Goal: Information Seeking & Learning: Learn about a topic

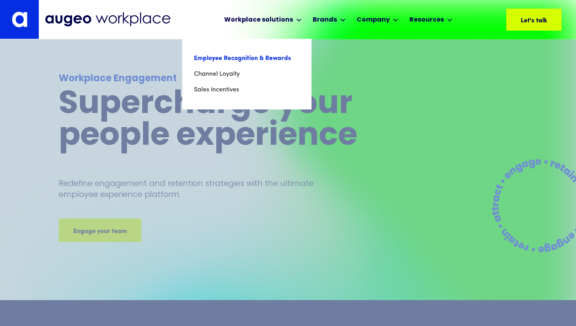
click at [232, 58] on link "Employee Recognition & Rewards" at bounding box center [247, 59] width 106 height 16
click at [266, 57] on link "Employee Recognition & Rewards" at bounding box center [247, 59] width 106 height 16
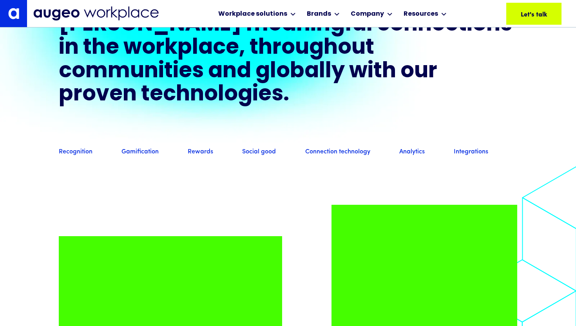
click at [199, 165] on div "Recognition Gamification Rewards Social good Connection technology Analytics In…" at bounding box center [288, 151] width 458 height 27
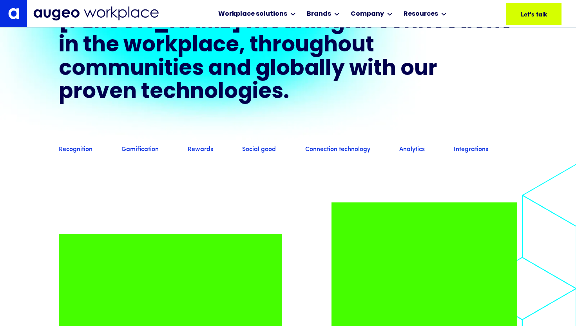
click at [198, 154] on link "Rewards" at bounding box center [200, 149] width 25 height 9
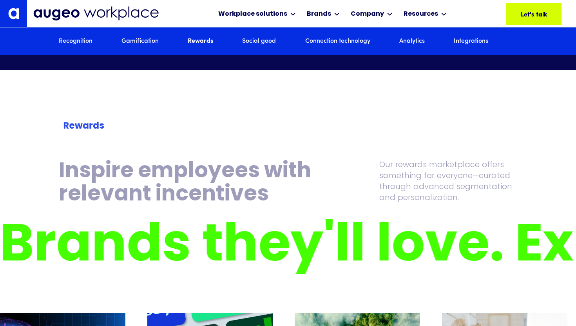
scroll to position [2196, 0]
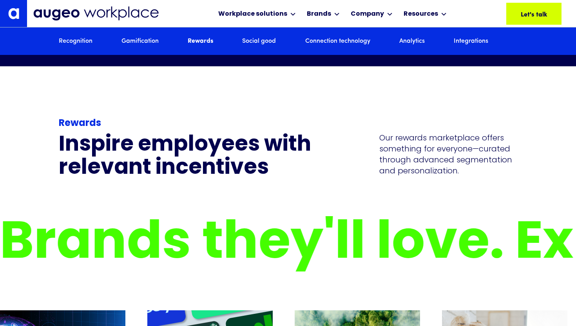
click at [85, 42] on link "Recognition" at bounding box center [76, 41] width 34 height 9
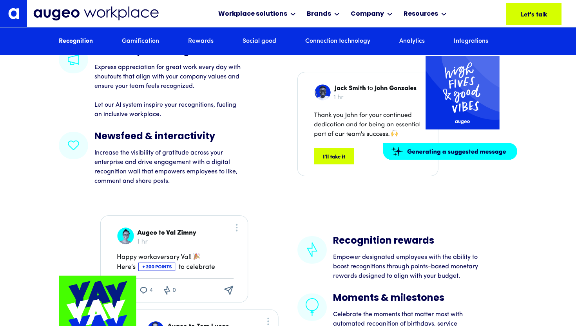
scroll to position [1195, 0]
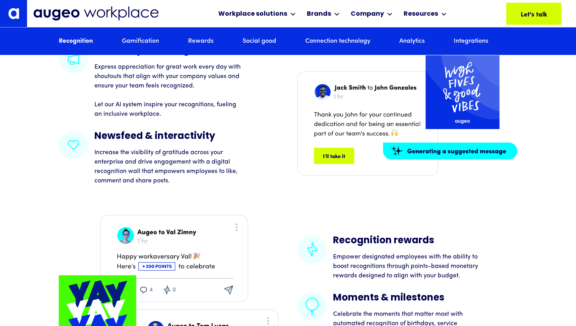
click at [31, 174] on div "Peer-to-peer recognition Express appreciation for great work every day with sho…" at bounding box center [288, 220] width 576 height 350
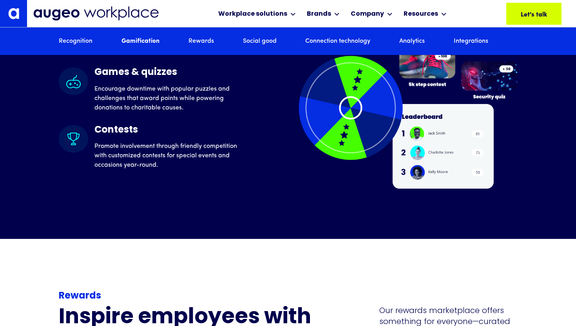
click at [197, 40] on link "Rewards" at bounding box center [200, 41] width 25 height 9
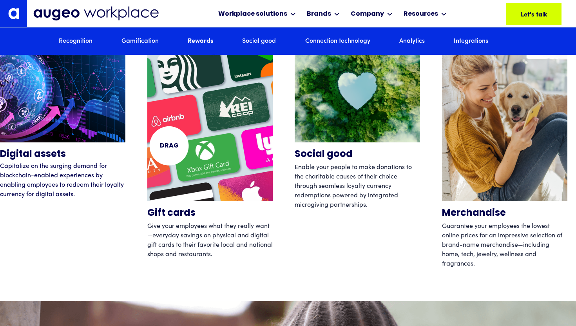
scroll to position [2471, 0]
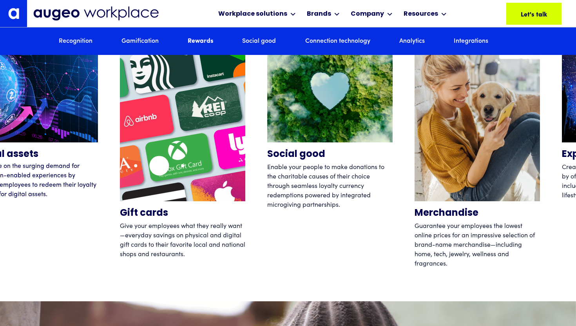
click at [157, 166] on img "2 / 12" at bounding box center [182, 117] width 125 height 167
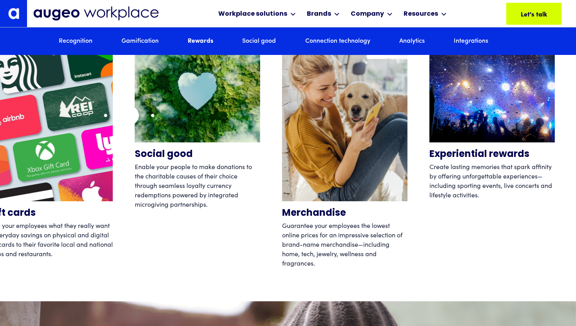
click at [93, 107] on div "Digital assets Capitalize on the surging demand for blockchain-enabled experien…" at bounding box center [128, 151] width 576 height 235
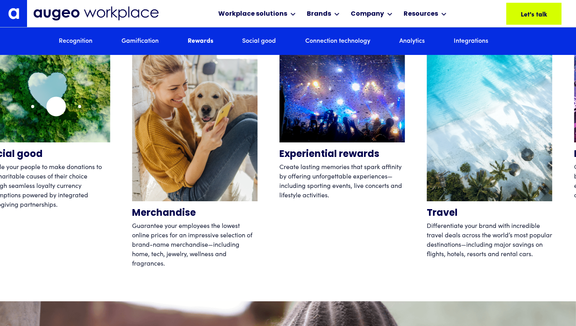
click at [56, 106] on img "3 / 12" at bounding box center [47, 88] width 125 height 108
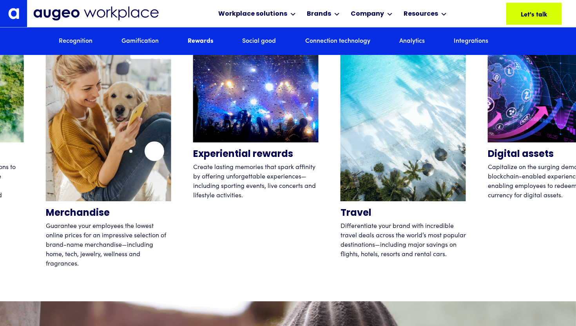
click at [130, 143] on img "4 / 12" at bounding box center [108, 117] width 125 height 167
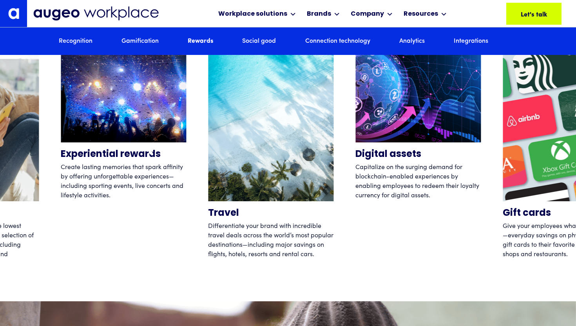
click at [169, 152] on div "Experiential rewards Create lasting memories that spark affinity by offering un…" at bounding box center [123, 151] width 125 height 235
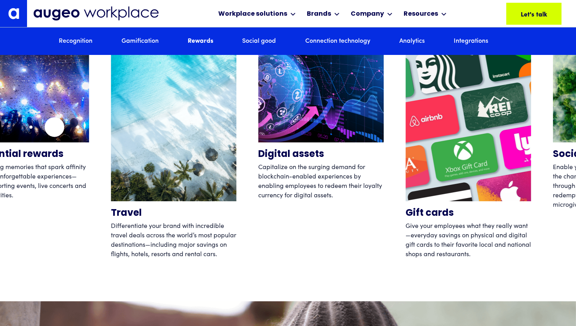
click at [51, 127] on img "5 / 12" at bounding box center [26, 88] width 125 height 108
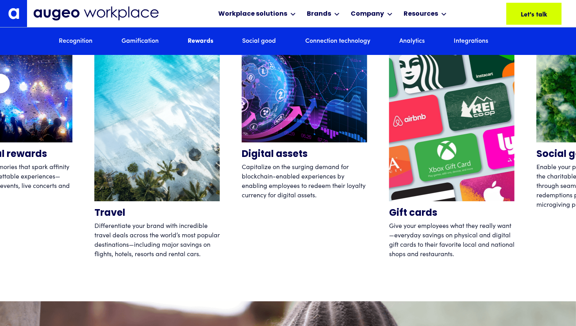
click at [0, 83] on img "5 / 12" at bounding box center [9, 88] width 125 height 108
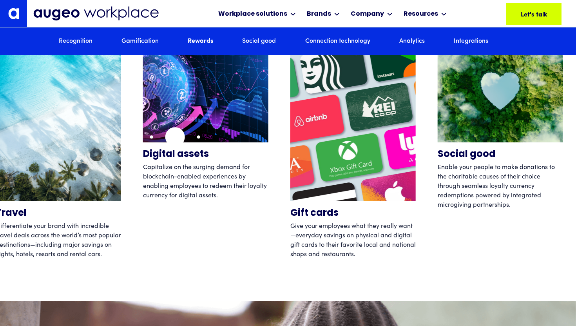
click at [174, 137] on img "7 / 12" at bounding box center [205, 88] width 125 height 108
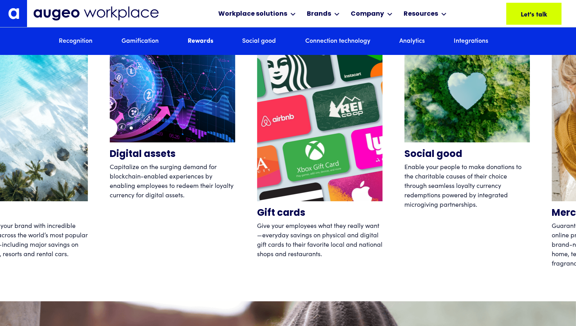
click at [42, 108] on div "Gift cards Give your employees what they really want—everyday savings on physic…" at bounding box center [288, 151] width 576 height 235
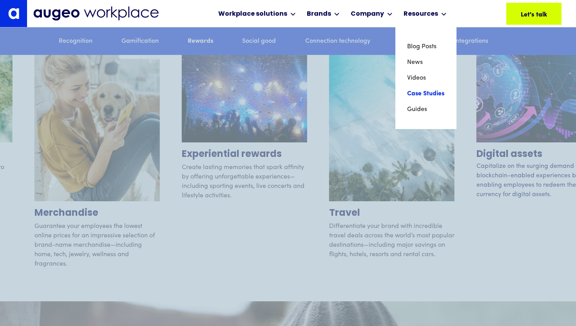
click at [425, 91] on link "Case Studies" at bounding box center [426, 94] width 38 height 16
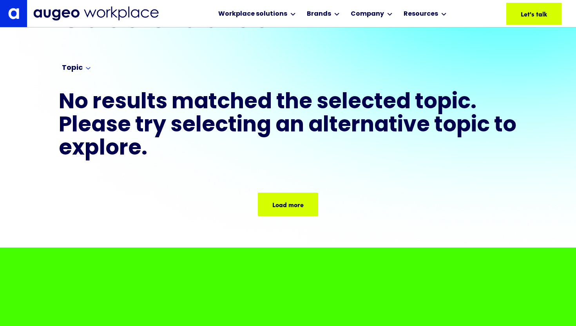
scroll to position [55, 0]
click at [319, 201] on div "Load more Load more Load more Load more Load more" at bounding box center [288, 188] width 458 height 55
click at [308, 202] on div "Load more" at bounding box center [317, 203] width 31 height 9
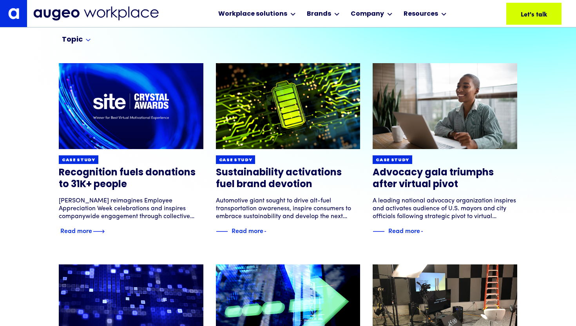
scroll to position [83, 0]
click at [161, 170] on h3 "Recognition fuels donations to 31K+ people" at bounding box center [131, 179] width 145 height 24
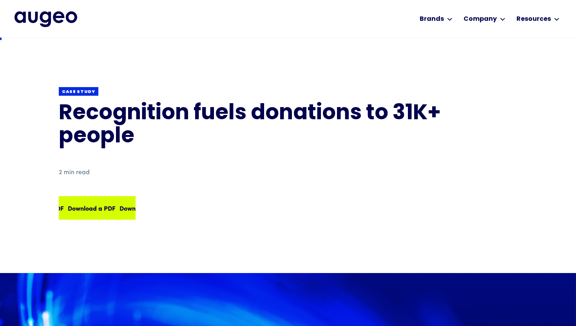
scroll to position [2, 0]
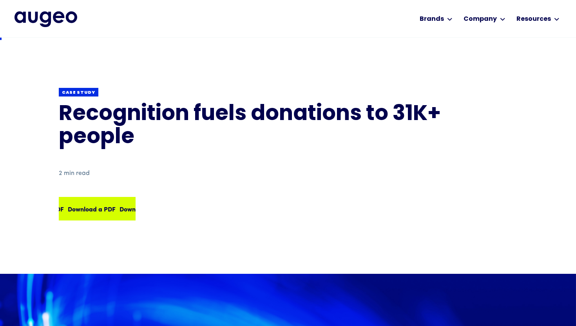
click at [101, 201] on div "Download a PDF Download a PDF Download a PDF Download a PDF" at bounding box center [97, 208] width 75 height 22
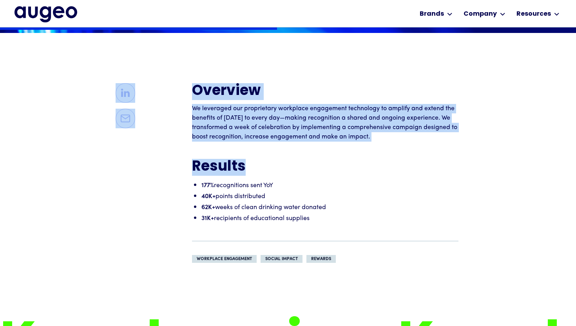
scroll to position [577, 0]
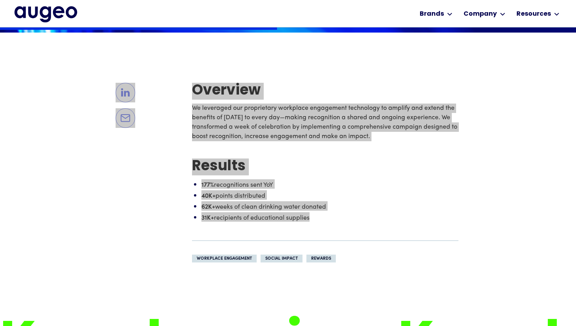
drag, startPoint x: 188, startPoint y: 84, endPoint x: 319, endPoint y: 243, distance: 205.6
click at [151, 243] on div at bounding box center [125, 173] width 133 height 180
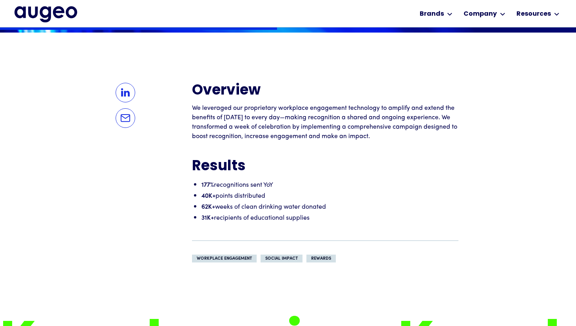
click at [151, 92] on div at bounding box center [125, 173] width 133 height 180
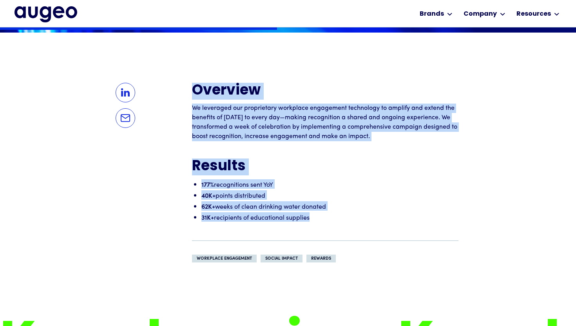
drag, startPoint x: 193, startPoint y: 81, endPoint x: 377, endPoint y: 235, distance: 239.3
click at [377, 235] on div "Overview We leveraged our proprietary workplace engagement technology to amplif…" at bounding box center [325, 173] width 266 height 180
copy div "Overview We leveraged our proprietary workplace engagement technology to amplif…"
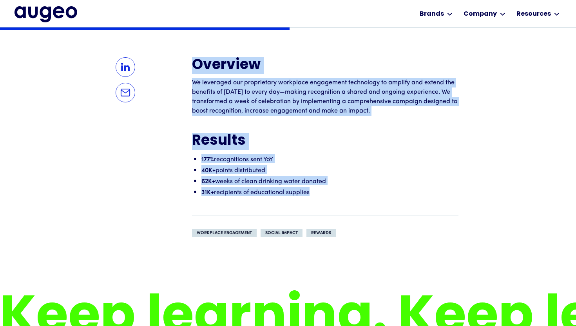
scroll to position [603, 0]
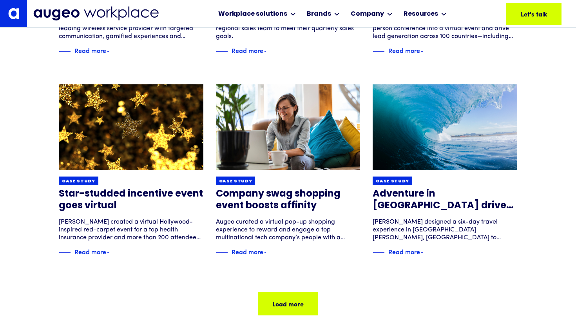
click at [263, 290] on div "Previous Load more Load more Load more Load more Load more" at bounding box center [288, 287] width 458 height 55
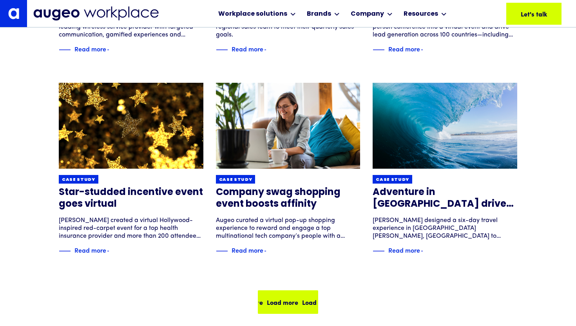
click at [264, 295] on div "Load more Load more Load more Load more" at bounding box center [288, 302] width 59 height 22
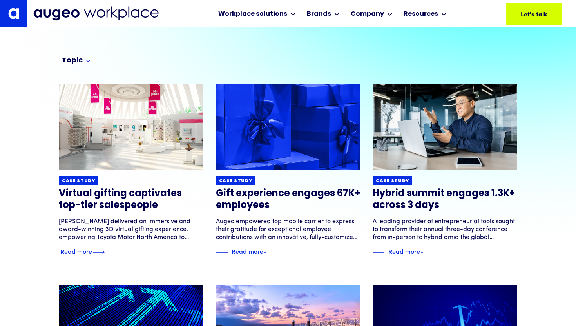
scroll to position [63, 0]
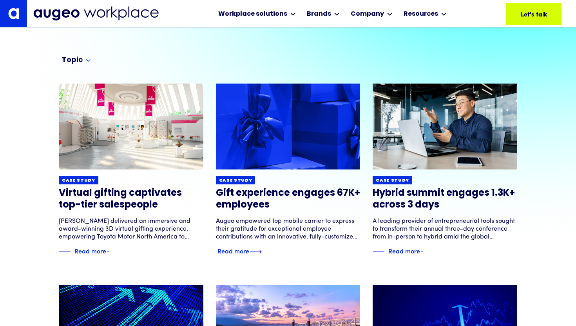
click at [253, 203] on h3 "Gift experience engages 67K+ employees" at bounding box center [288, 199] width 145 height 24
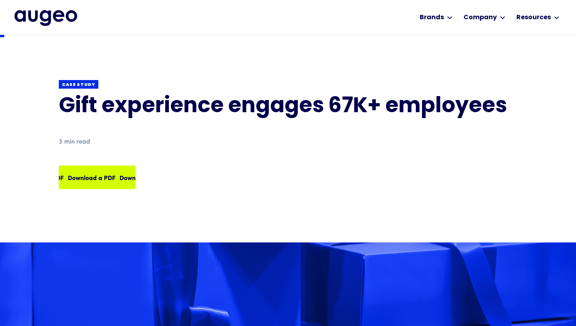
scroll to position [6, 0]
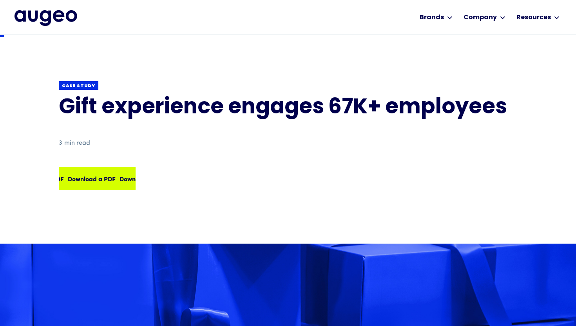
click at [72, 177] on div "Download a PDF" at bounding box center [48, 178] width 48 height 9
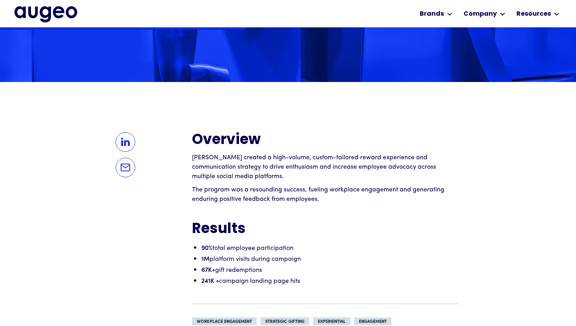
scroll to position [504, 0]
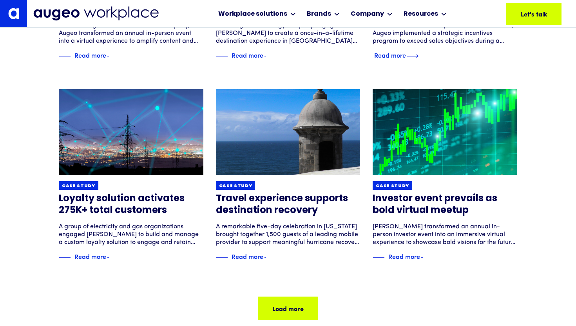
scroll to position [460, 0]
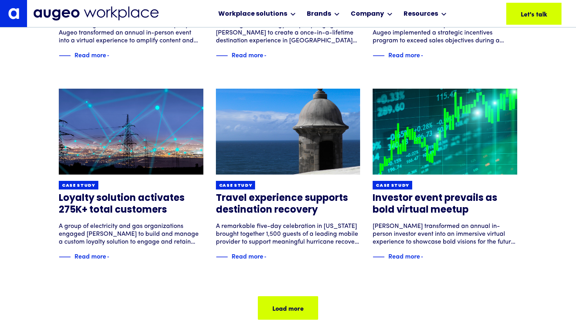
click at [9, 105] on div "Case study Virtual gifting captivates top-tier salespeople Augeo delivered an i…" at bounding box center [288, 19] width 576 height 665
click at [286, 311] on div "Load more Load more Load more Load more" at bounding box center [300, 307] width 141 height 9
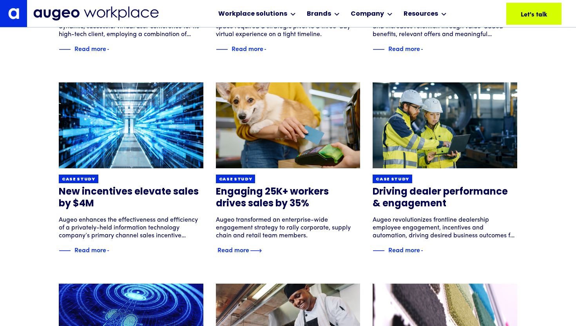
scroll to position [266, 0]
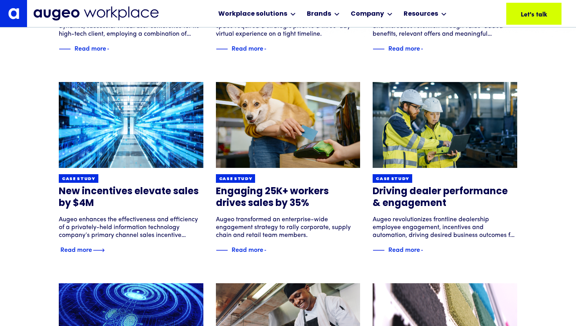
click at [138, 185] on link "Case study New incentives elevate sales by $4M Augeo enhances the effectiveness…" at bounding box center [131, 168] width 145 height 173
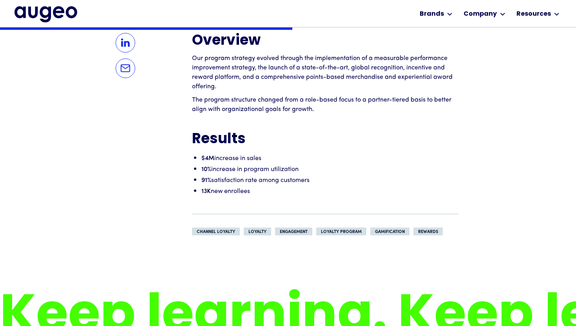
scroll to position [604, 0]
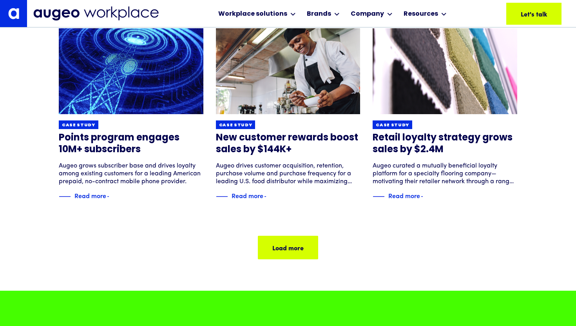
scroll to position [521, 0]
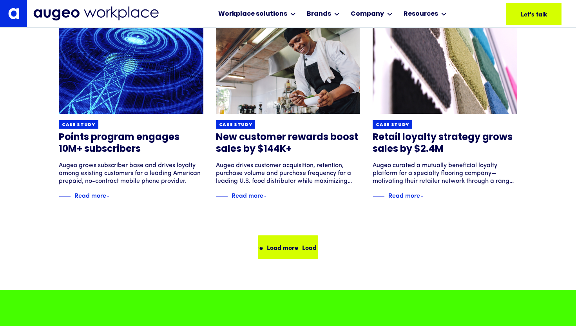
click at [304, 245] on div "Load more" at bounding box center [315, 246] width 31 height 9
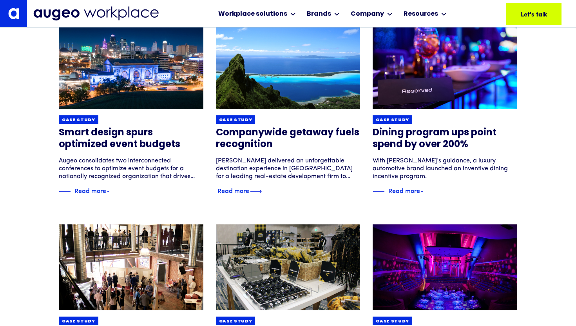
click at [282, 142] on h3 "Companywide getaway fuels recognition" at bounding box center [288, 139] width 145 height 24
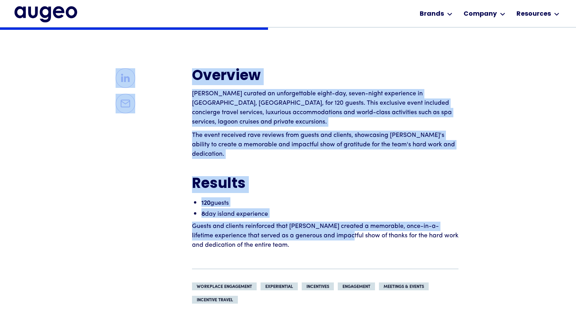
scroll to position [568, 0]
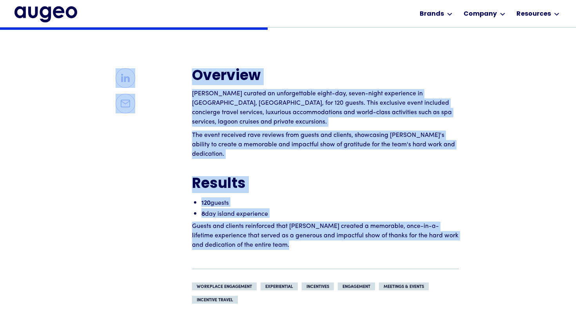
drag, startPoint x: 188, startPoint y: 87, endPoint x: 374, endPoint y: 255, distance: 250.5
click at [374, 255] on div "Overview Augeo curated an unforgettable eight-day, seven-night experience in Bo…" at bounding box center [288, 185] width 458 height 235
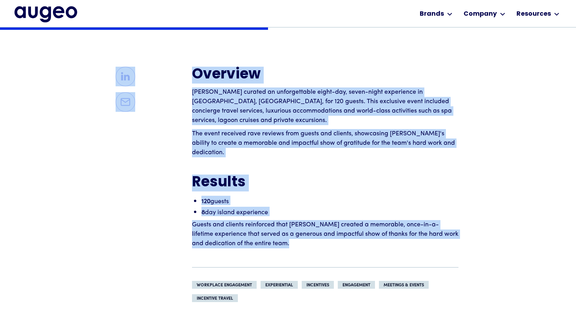
copy div "Overview Augeo curated an unforgettable eight-day, seven-night experience in Bo…"
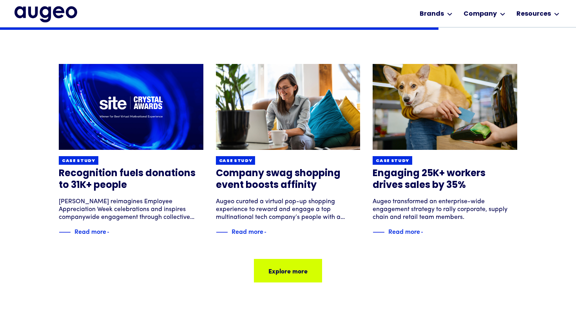
scroll to position [960, 0]
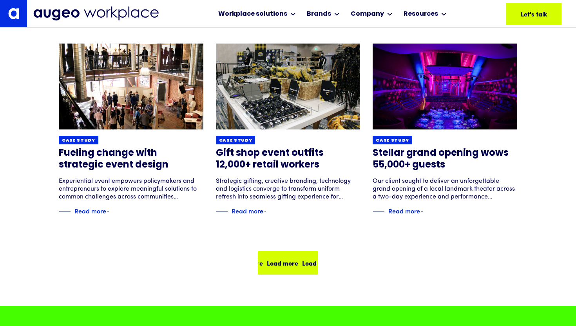
scroll to position [505, 0]
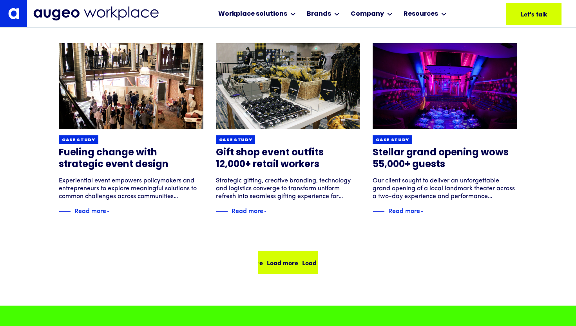
click at [302, 262] on div "Load more Load more Load more Load more" at bounding box center [291, 261] width 141 height 9
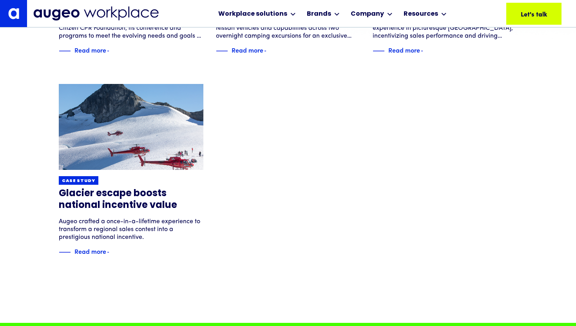
scroll to position [259, 0]
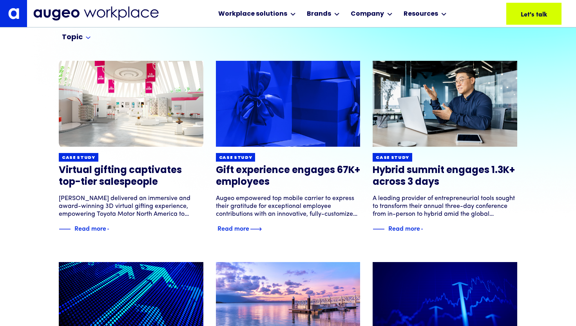
click at [251, 170] on h3 "Gift experience engages 67K+ employees" at bounding box center [288, 177] width 145 height 24
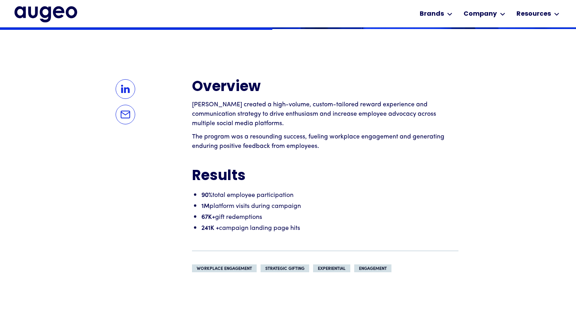
scroll to position [557, 0]
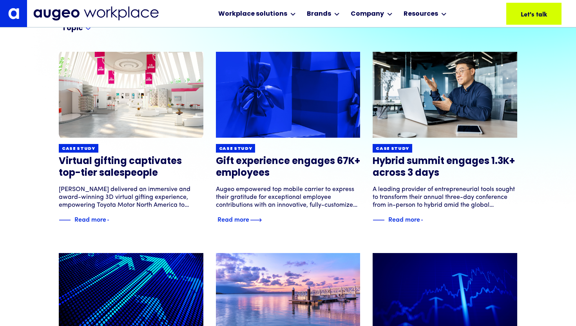
click at [266, 159] on h3 "Gift experience engages 67K+ employees" at bounding box center [288, 168] width 145 height 24
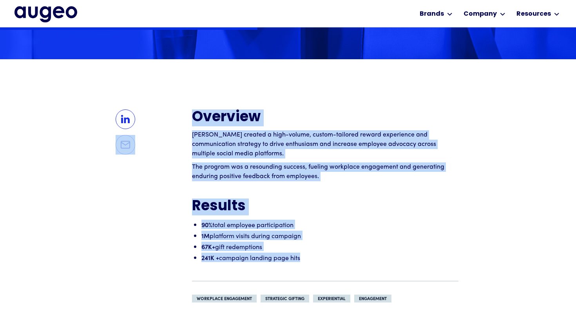
scroll to position [527, 0]
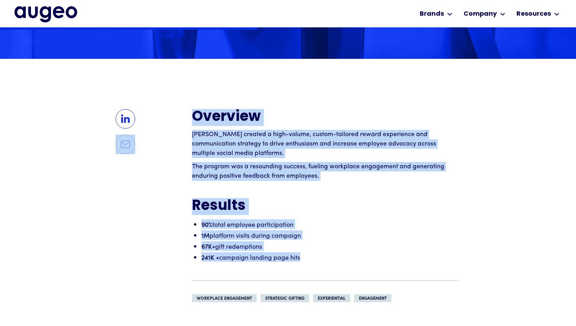
drag, startPoint x: 187, startPoint y: 147, endPoint x: 344, endPoint y: 279, distance: 205.2
click at [344, 279] on div "Overview Augeo created a high-volume, custom-tailored reward experience and com…" at bounding box center [288, 205] width 458 height 193
copy div "Overview Augeo created a high-volume, custom-tailored reward experience and com…"
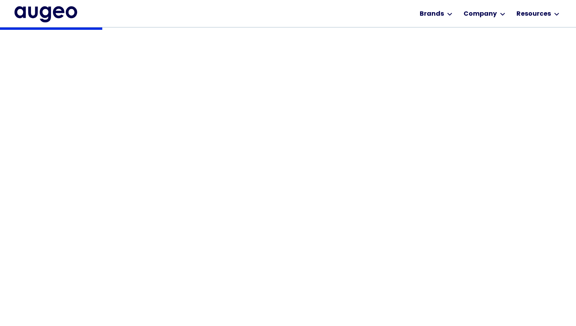
click at [509, 234] on div "Back Guide The art of employee engagement Inspiring engagement through recognit…" at bounding box center [288, 267] width 576 height 728
click at [510, 160] on div "Back Guide The art of employee engagement Inspiring engagement through recognit…" at bounding box center [288, 108] width 458 height 163
click at [509, 170] on div "Back Guide The art of employee engagement Inspiring engagement through recognit…" at bounding box center [288, 108] width 458 height 163
click at [507, 176] on div "Back Guide The art of employee engagement Inspiring engagement through recognit…" at bounding box center [288, 108] width 458 height 163
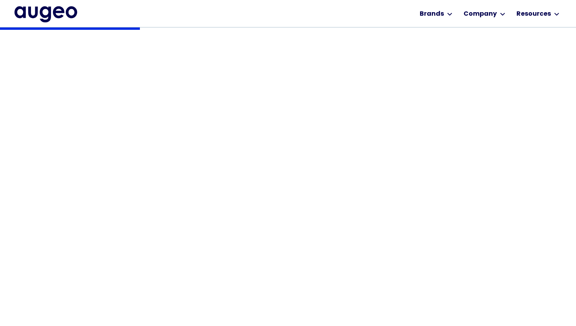
click at [507, 184] on div "Back Guide The art of employee engagement Inspiring engagement through recognit…" at bounding box center [288, 108] width 458 height 163
